Goal: Find specific page/section: Find specific page/section

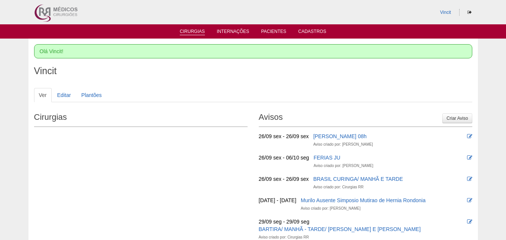
click at [195, 31] on link "Cirurgias" at bounding box center [192, 32] width 25 height 6
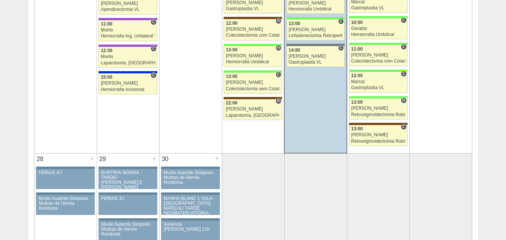
scroll to position [1350, 0]
click at [386, 134] on div "[PERSON_NAME]" at bounding box center [379, 134] width 54 height 5
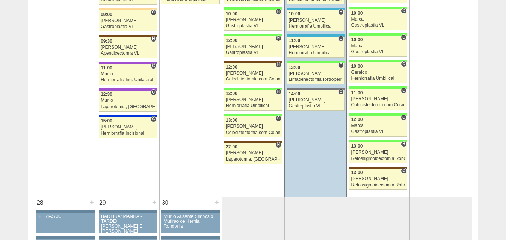
scroll to position [1319, 0]
